Goal: Information Seeking & Learning: Check status

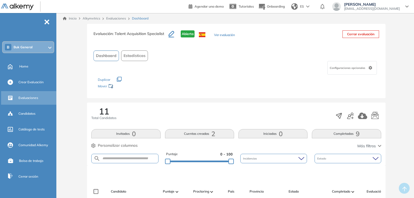
click at [33, 99] on span "Evaluaciones" at bounding box center [28, 97] width 20 height 5
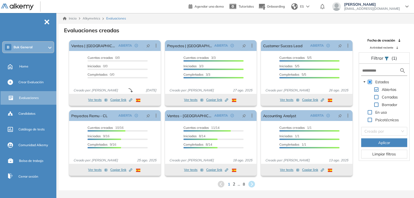
click at [233, 185] on span "2" at bounding box center [234, 184] width 2 height 6
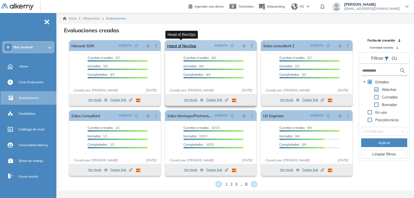
click at [185, 44] on link "Head of RevOps" at bounding box center [181, 45] width 29 height 11
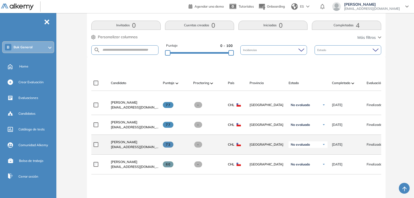
scroll to position [136, 0]
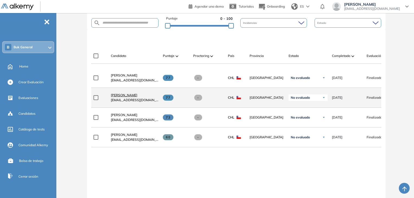
click at [133, 97] on span "[PERSON_NAME]" at bounding box center [124, 95] width 27 height 4
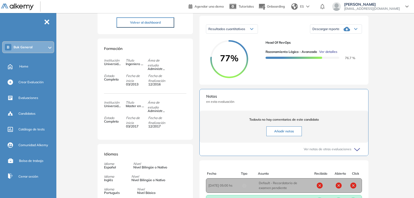
scroll to position [54, 0]
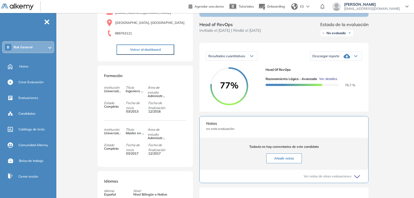
click at [335, 81] on span "Ver detalles" at bounding box center [328, 78] width 18 height 5
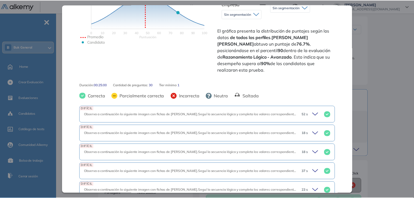
scroll to position [136, 0]
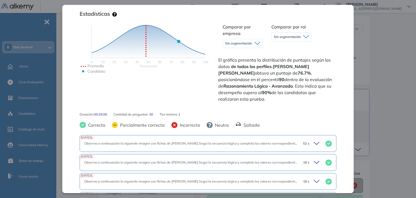
click at [379, 90] on div "Inicio Alkymetrics Evaluaciones Dashboard Candidato Razonamiento Lógico - Avanz…" at bounding box center [238, 91] width 358 height 319
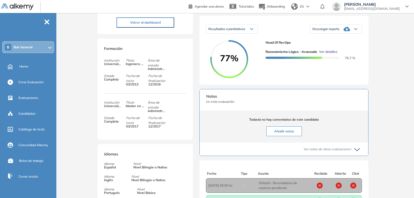
scroll to position [0, 0]
